Goal: Information Seeking & Learning: Learn about a topic

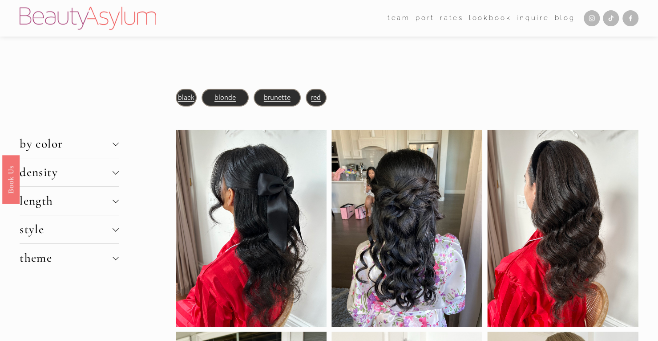
scroll to position [45, 0]
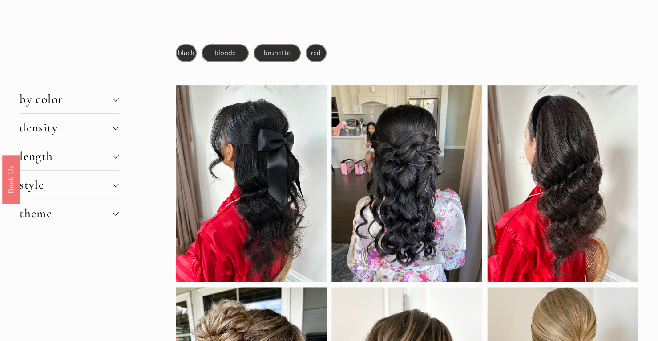
click at [226, 51] on span "blonde" at bounding box center [225, 53] width 21 height 8
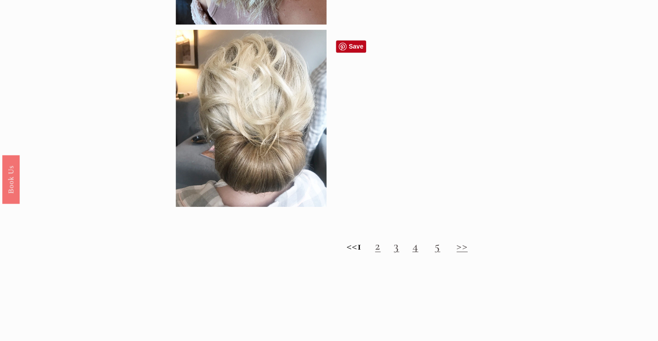
scroll to position [846, 0]
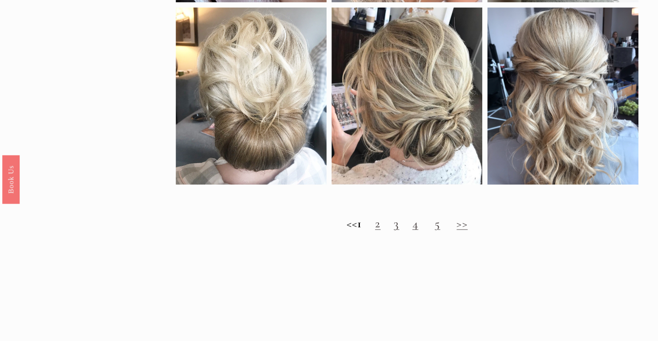
click at [381, 230] on link "2" at bounding box center [377, 222] width 5 height 15
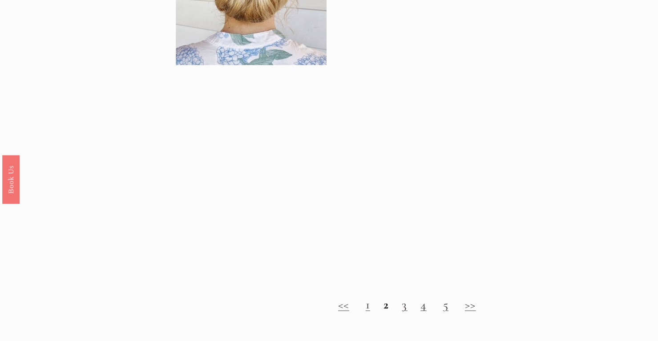
scroll to position [890, 0]
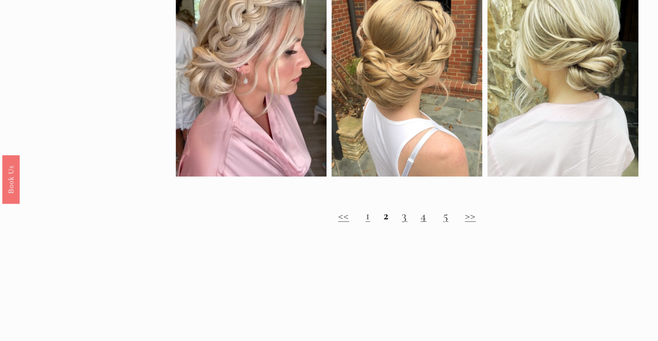
click at [406, 222] on link "3" at bounding box center [404, 214] width 5 height 15
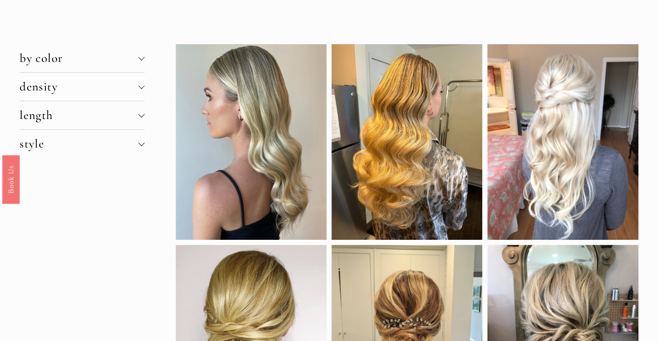
scroll to position [89, 0]
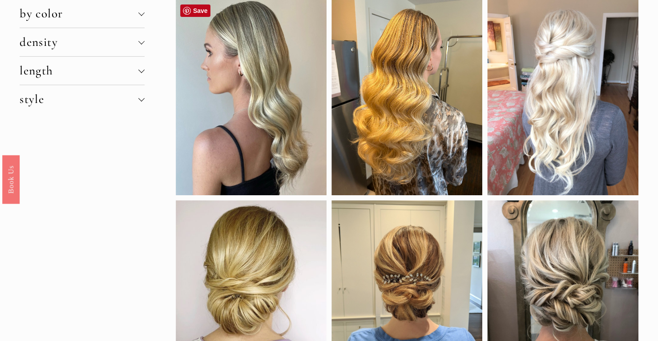
click at [268, 100] on div at bounding box center [251, 97] width 151 height 195
click at [234, 93] on div at bounding box center [251, 97] width 151 height 195
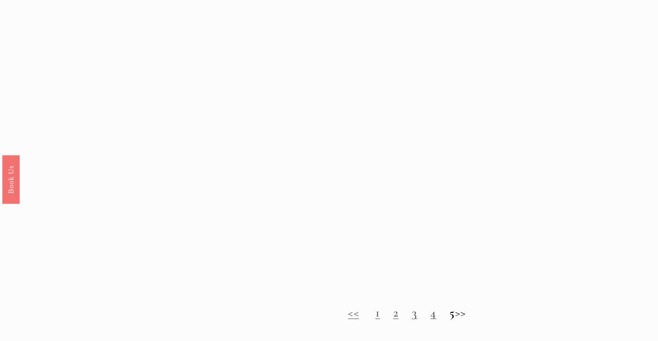
scroll to position [801, 0]
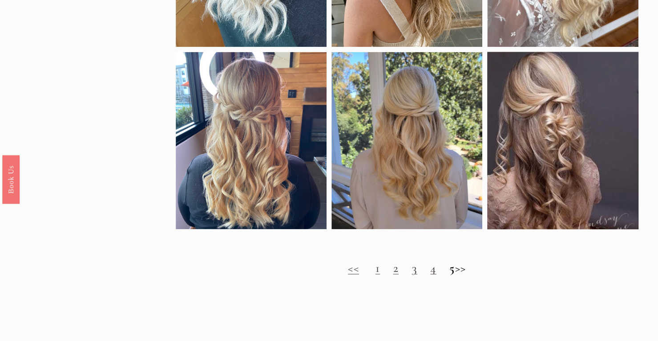
click at [450, 275] on strong "5" at bounding box center [452, 267] width 5 height 15
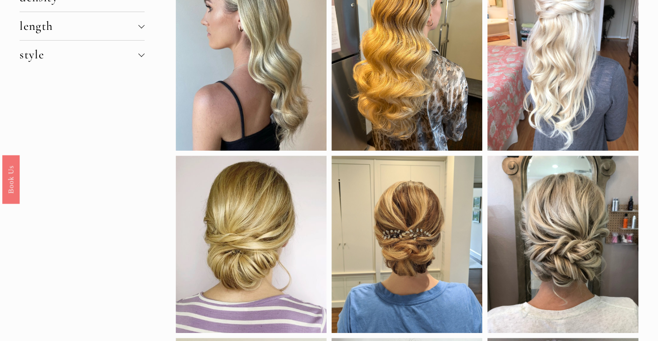
scroll to position [0, 0]
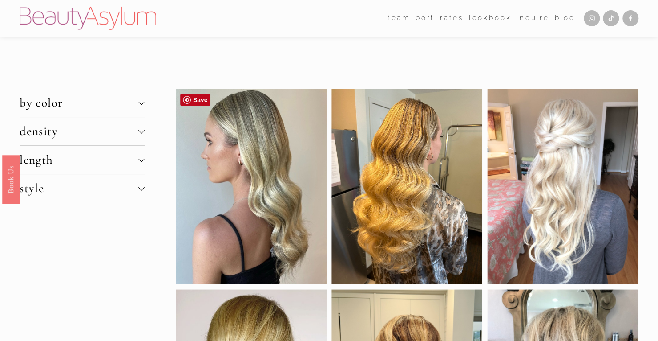
click at [274, 167] on div at bounding box center [251, 186] width 151 height 195
click at [199, 99] on link "Save" at bounding box center [195, 99] width 30 height 12
